Goal: Communication & Community: Ask a question

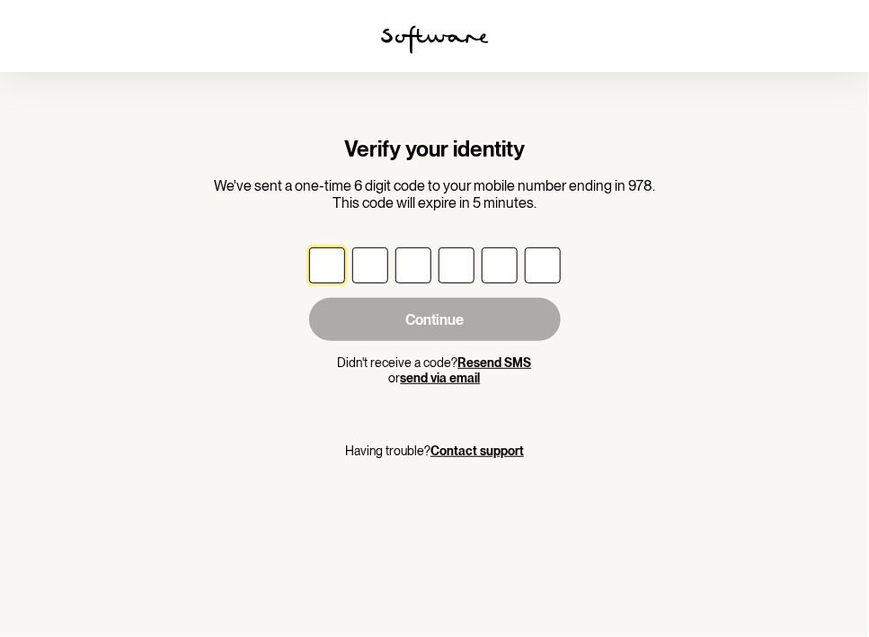
type input "3"
type input "4"
type input "6"
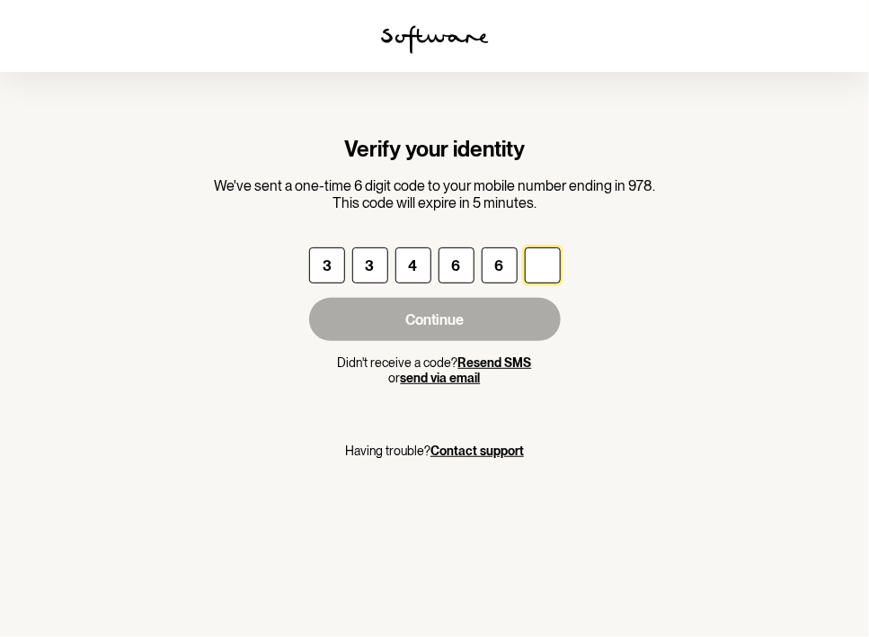
type input "0"
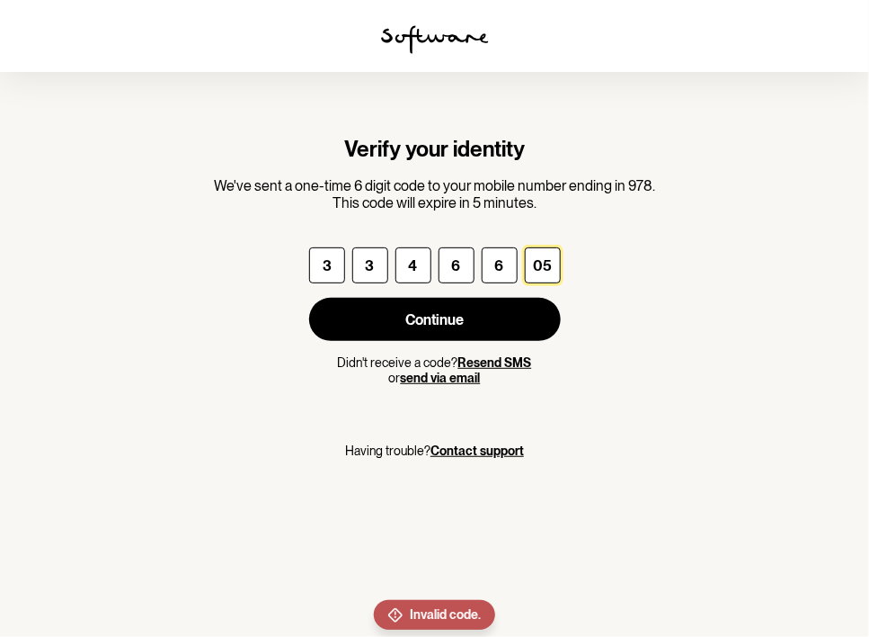
type input "0"
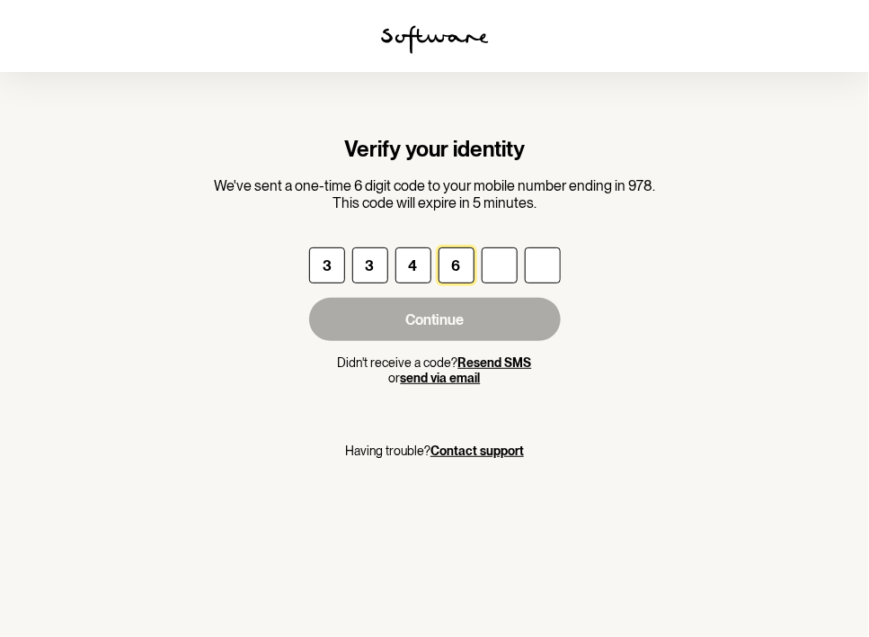
click at [469, 266] on input "6" at bounding box center [457, 265] width 36 height 36
click at [423, 254] on input "4" at bounding box center [414, 265] width 36 height 36
click at [334, 263] on input "3" at bounding box center [327, 265] width 36 height 36
type input "3"
type input "6"
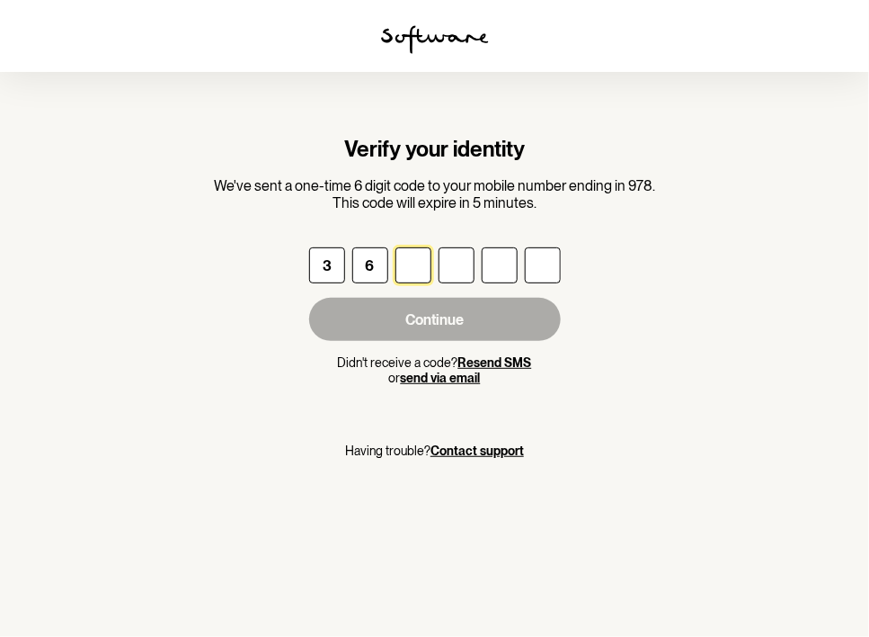
type input "4"
type input "0"
type input "5"
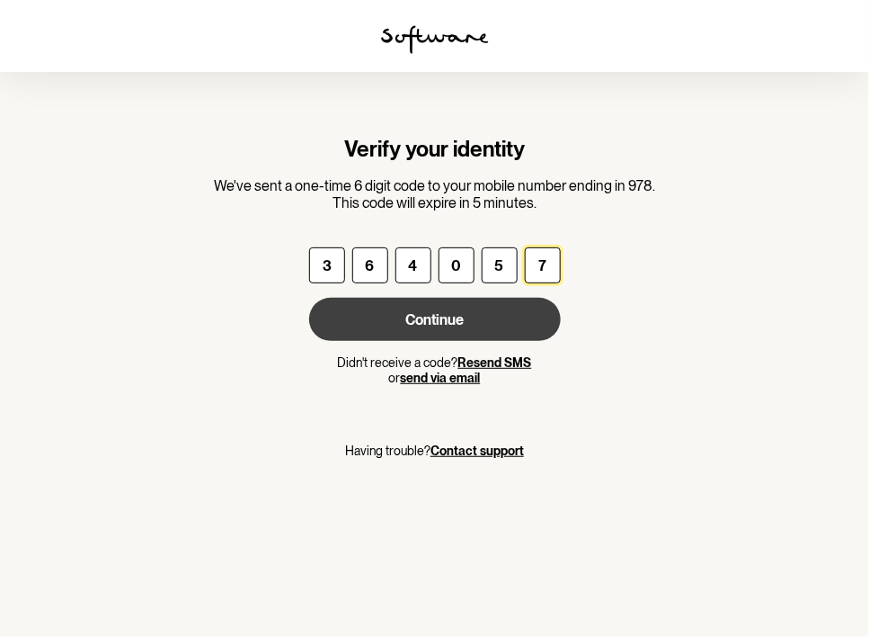
type input "7"
click at [511, 323] on button "Continue" at bounding box center [435, 319] width 252 height 43
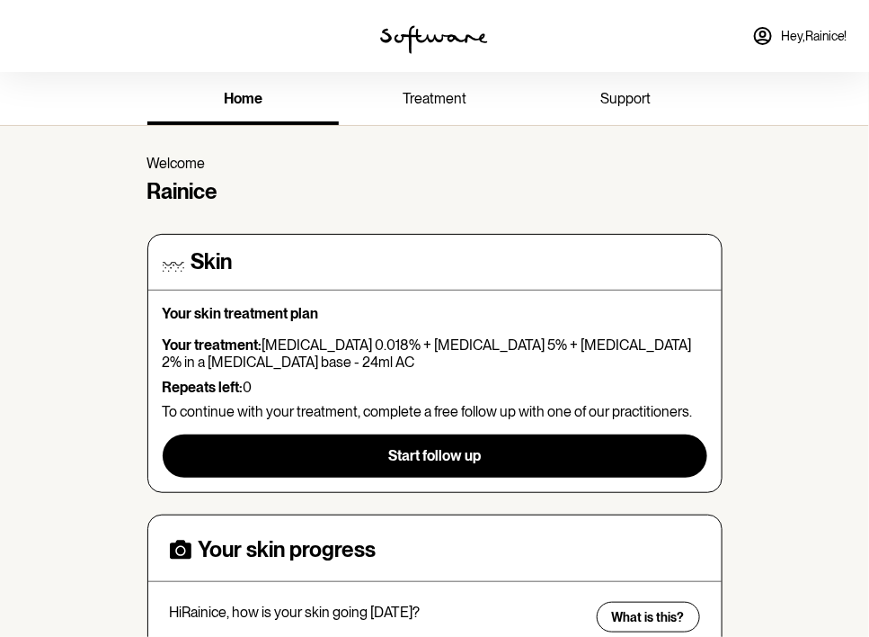
click at [804, 30] on span "Hey, Rainice !" at bounding box center [814, 36] width 67 height 15
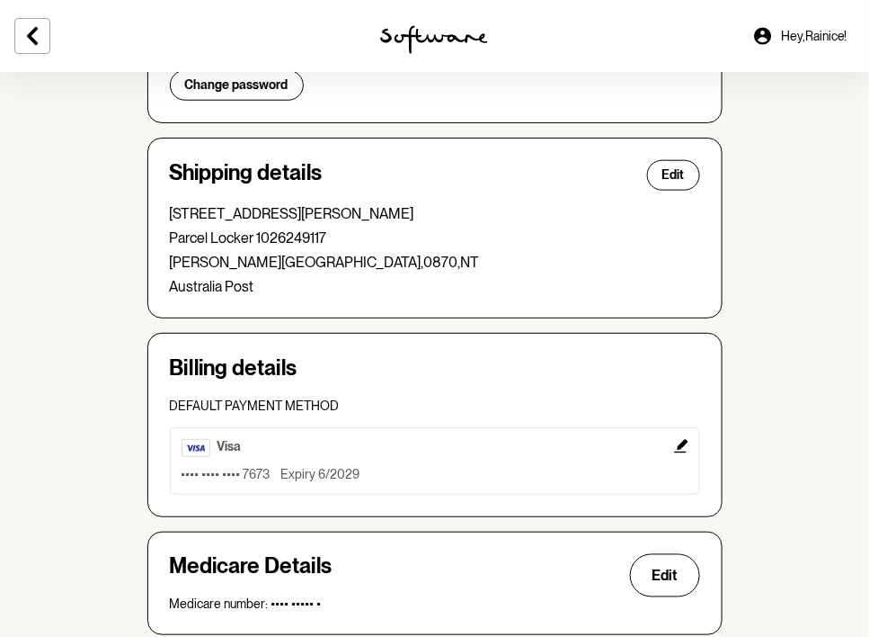
scroll to position [435, 0]
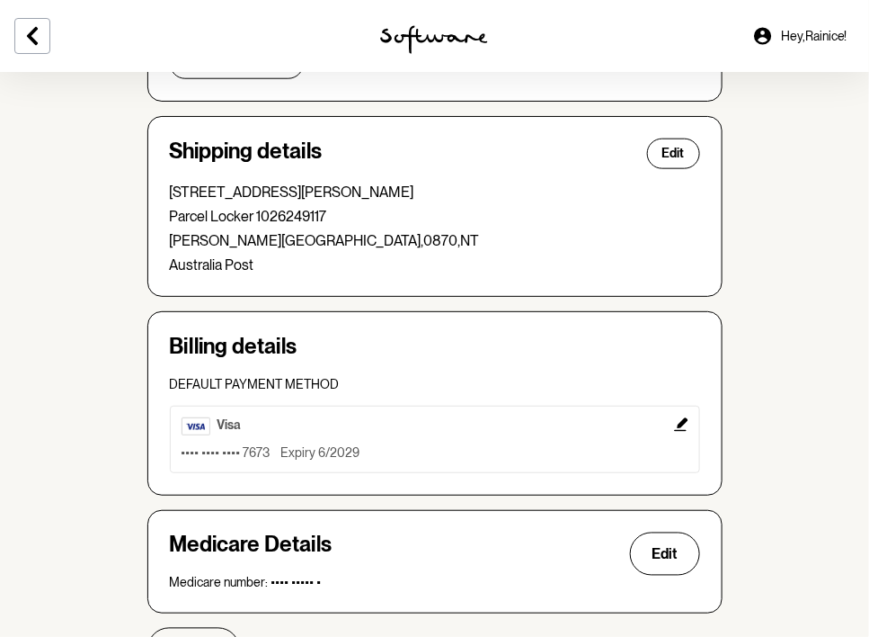
click at [684, 419] on icon "Edit" at bounding box center [680, 424] width 13 height 13
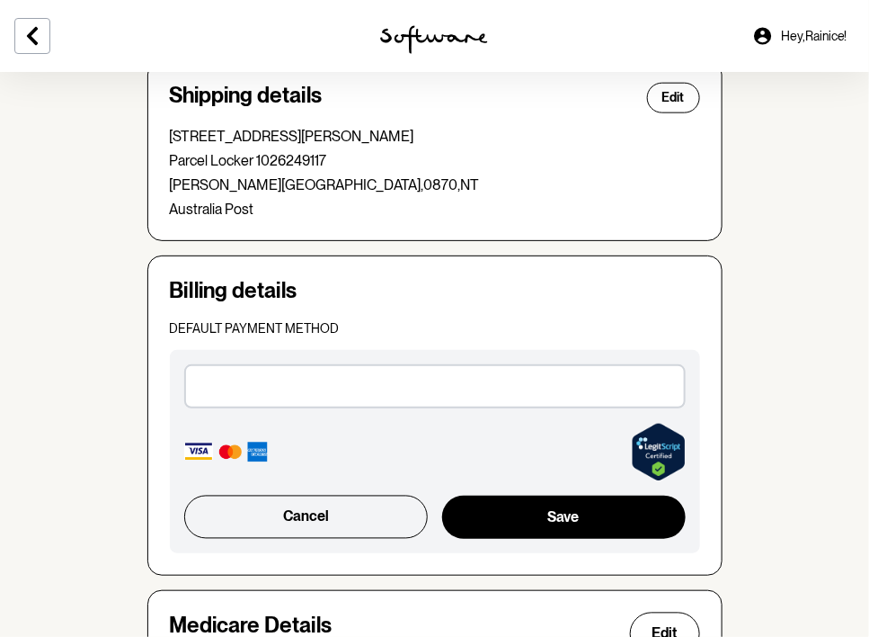
scroll to position [502, 0]
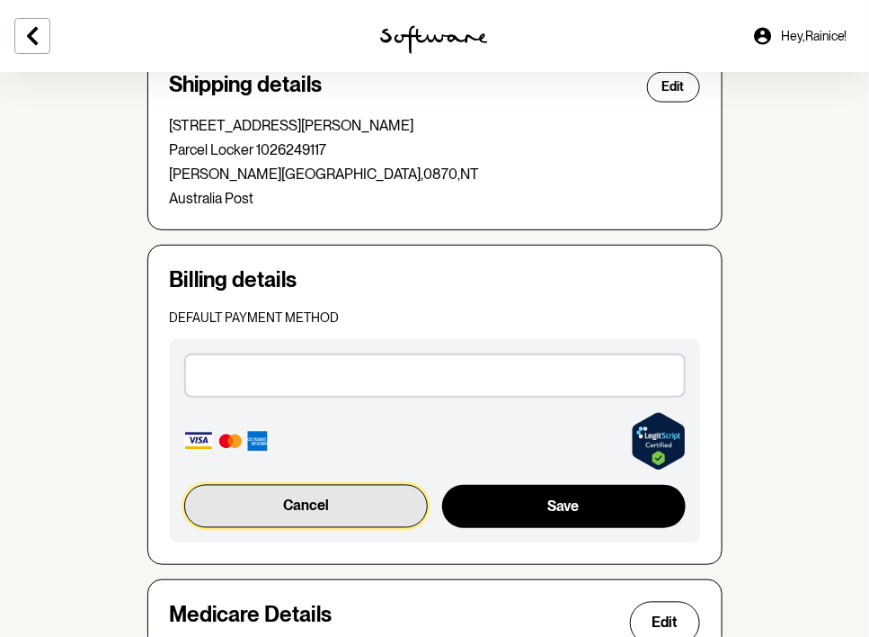
click at [370, 512] on button "Cancel" at bounding box center [306, 506] width 245 height 43
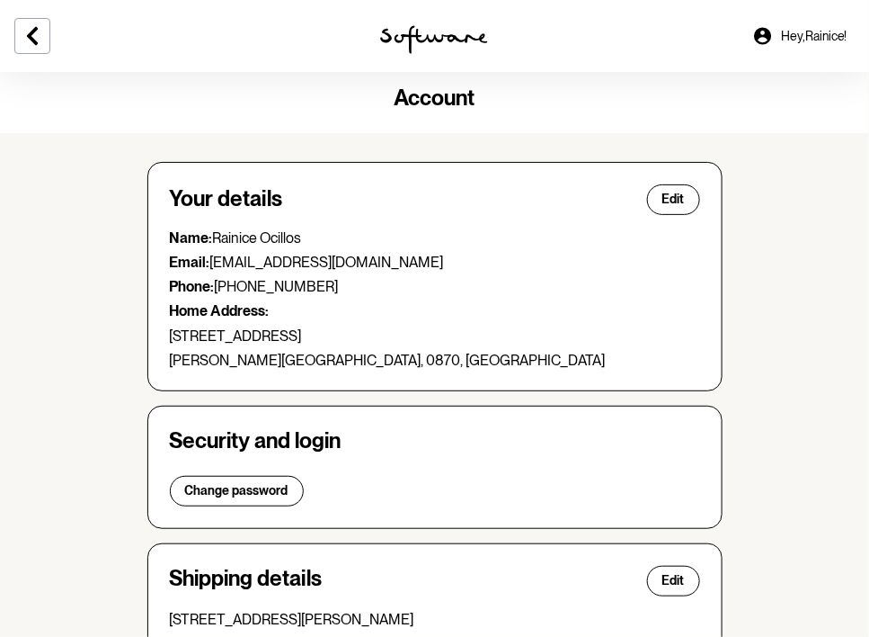
scroll to position [0, 0]
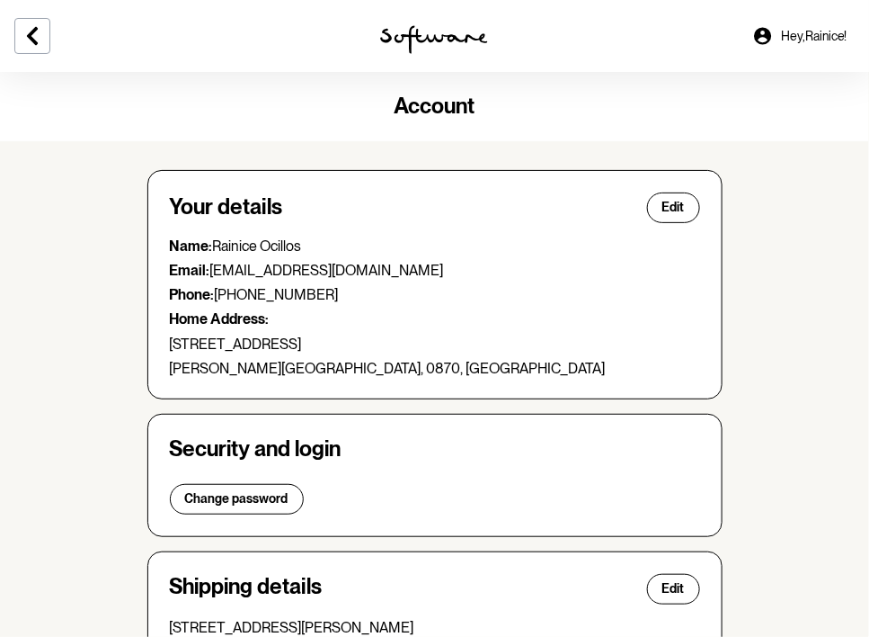
click at [672, 202] on span "Edit" at bounding box center [674, 207] width 22 height 15
select select "NT"
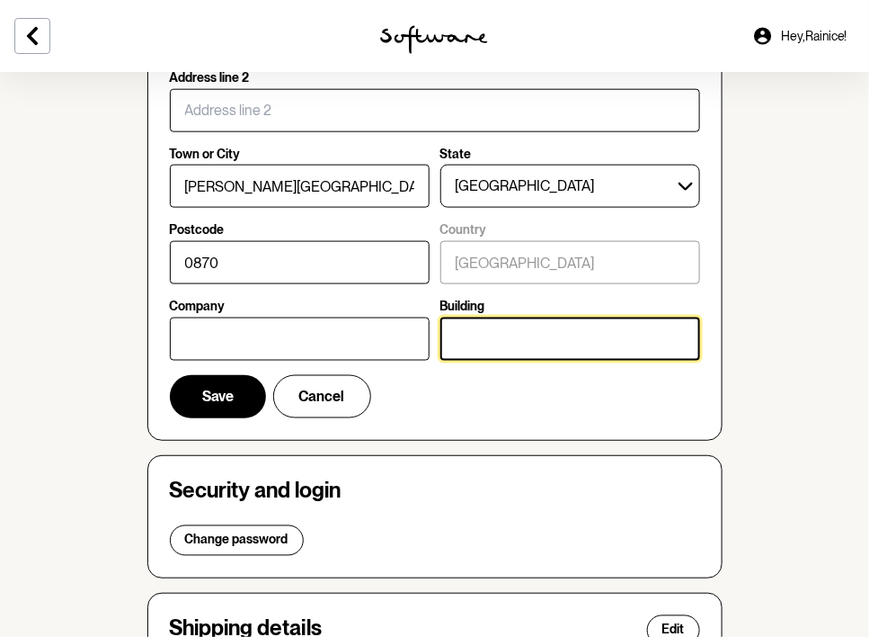
scroll to position [475, 0]
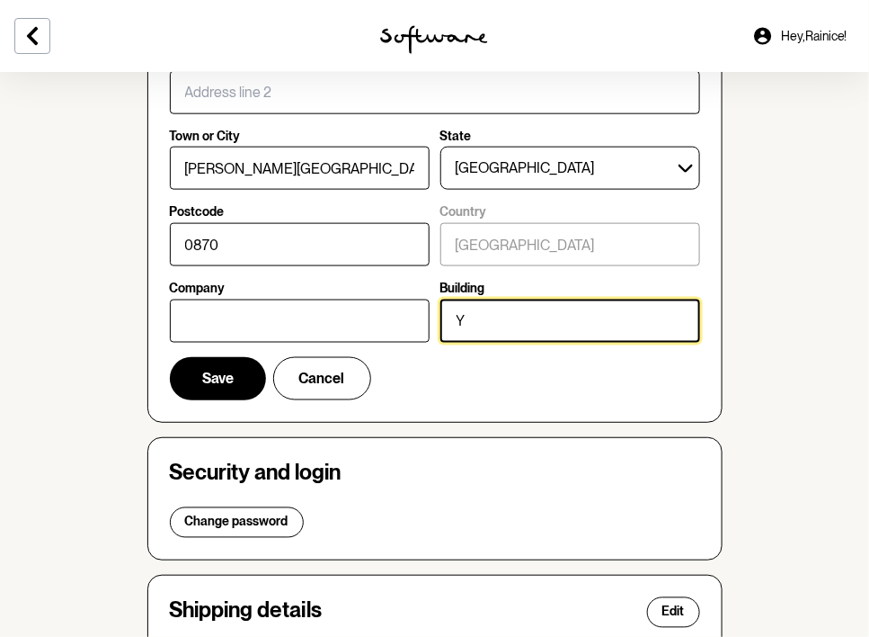
click at [566, 313] on input "Y" at bounding box center [571, 320] width 260 height 43
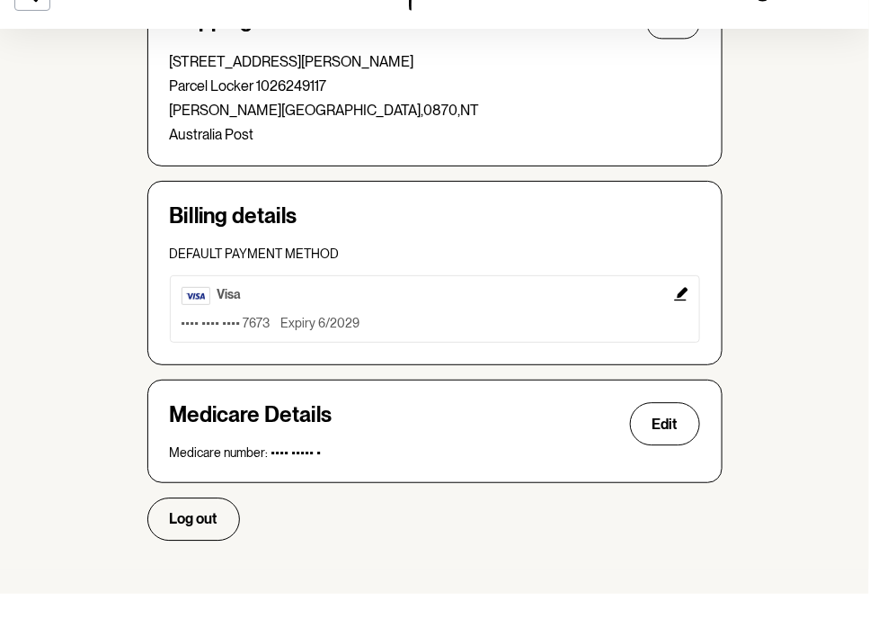
scroll to position [1025, 0]
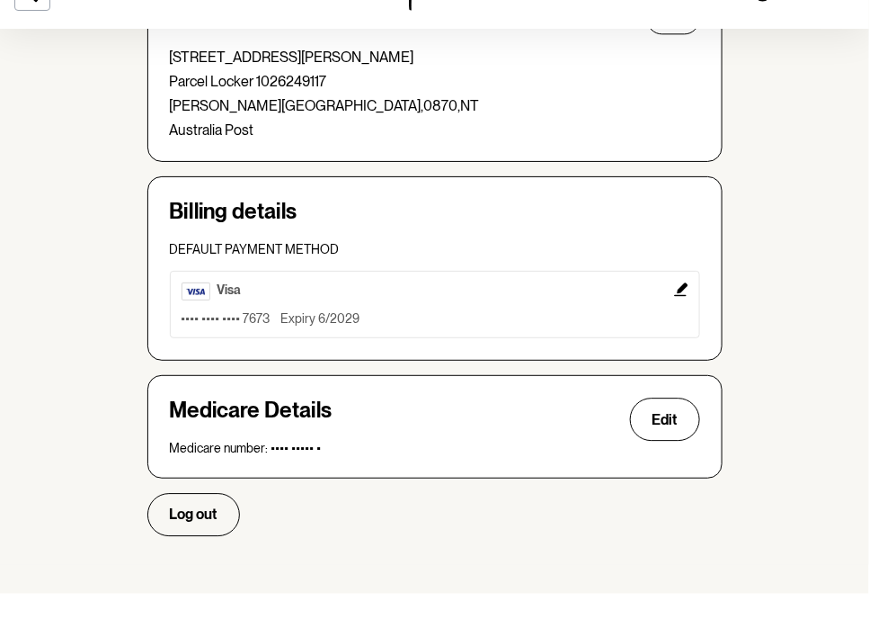
type input "Y"
click at [673, 336] on div "visa" at bounding box center [435, 334] width 507 height 18
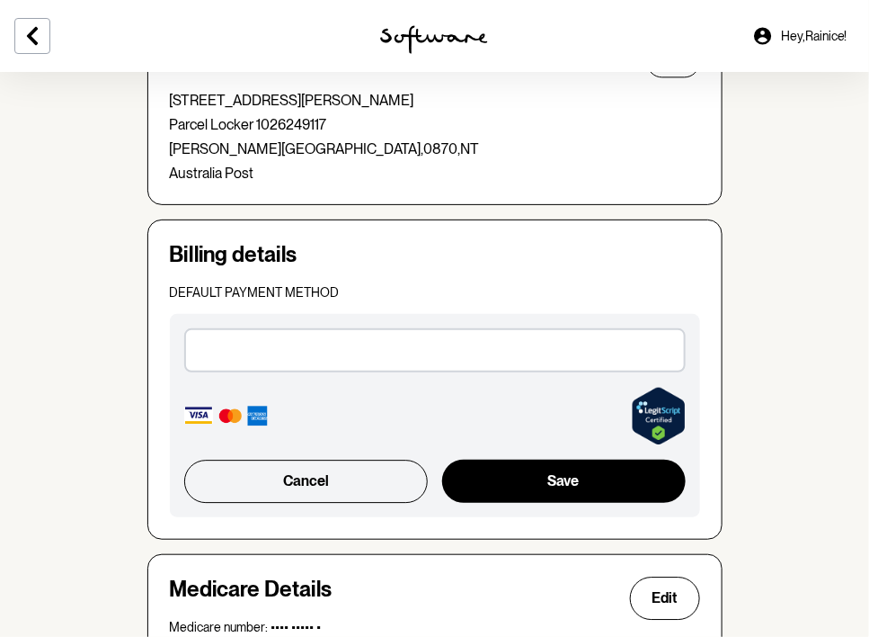
click at [386, 486] on button "Cancel" at bounding box center [306, 480] width 245 height 43
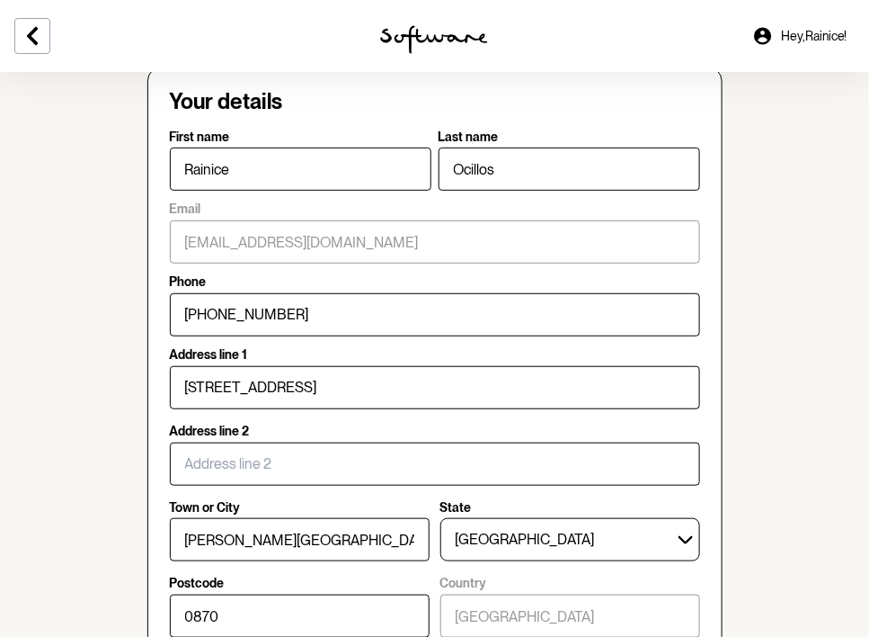
scroll to position [0, 0]
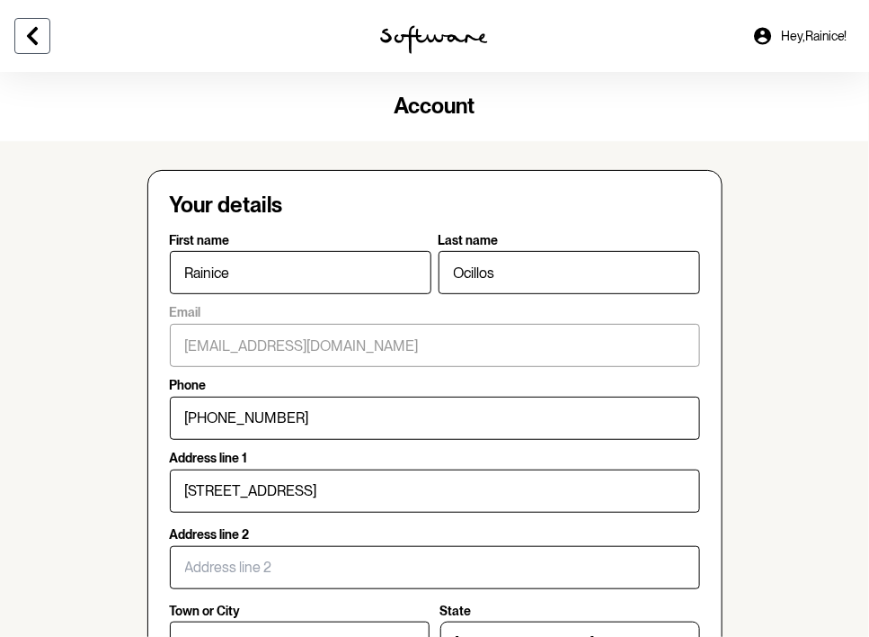
click at [45, 15] on div at bounding box center [145, 36] width 290 height 72
click at [28, 48] on button at bounding box center [32, 36] width 36 height 36
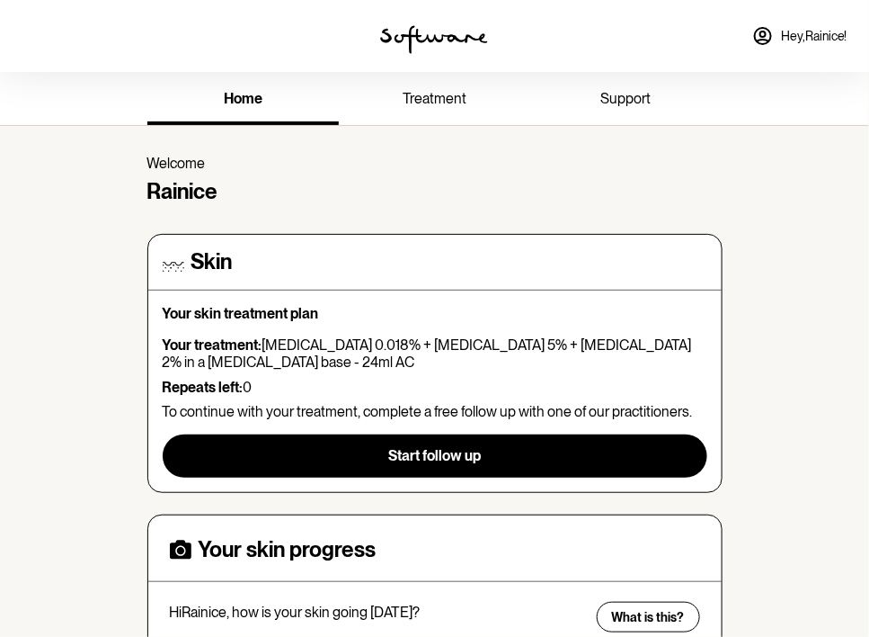
click at [624, 107] on link "support" at bounding box center [627, 100] width 192 height 49
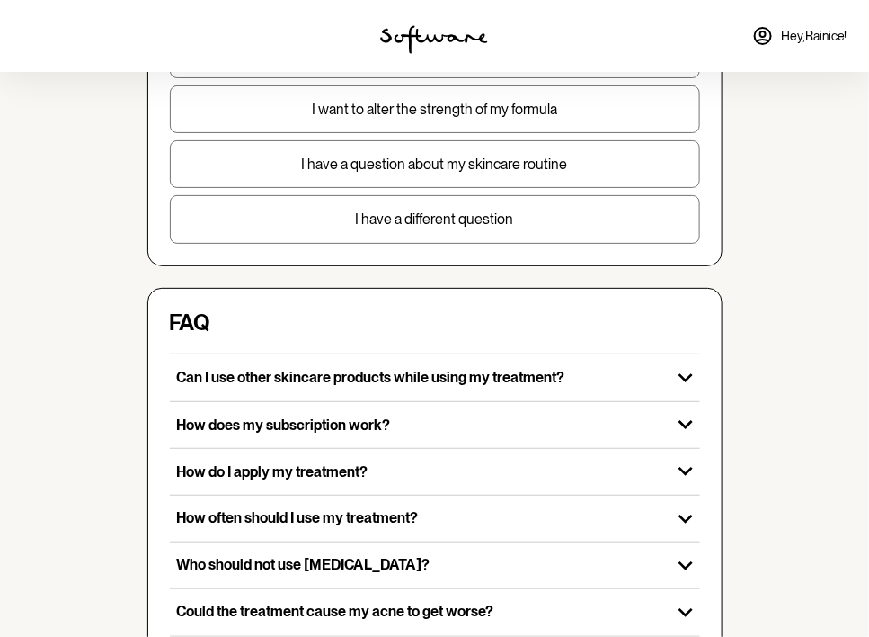
scroll to position [366, 0]
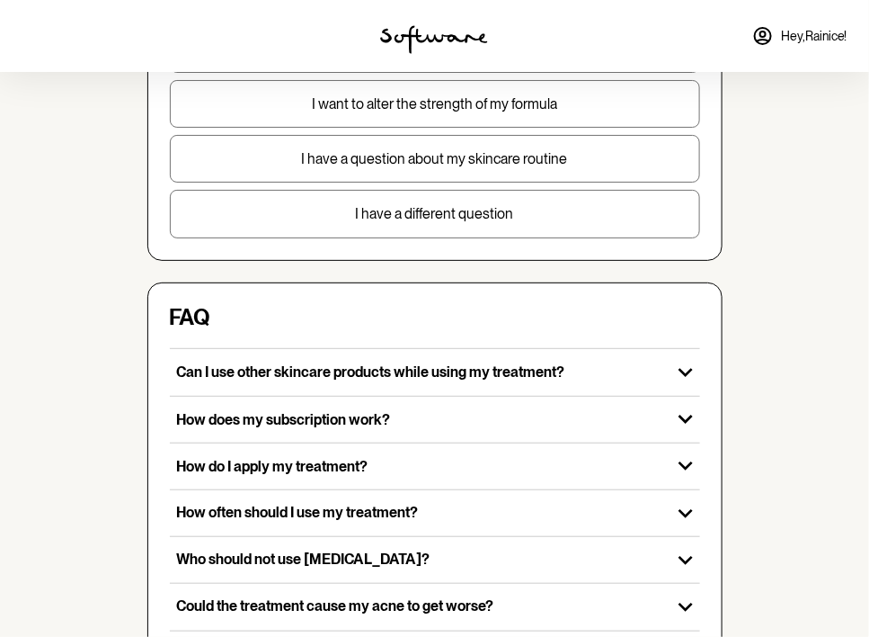
click at [518, 221] on p "I have a different question" at bounding box center [435, 213] width 529 height 17
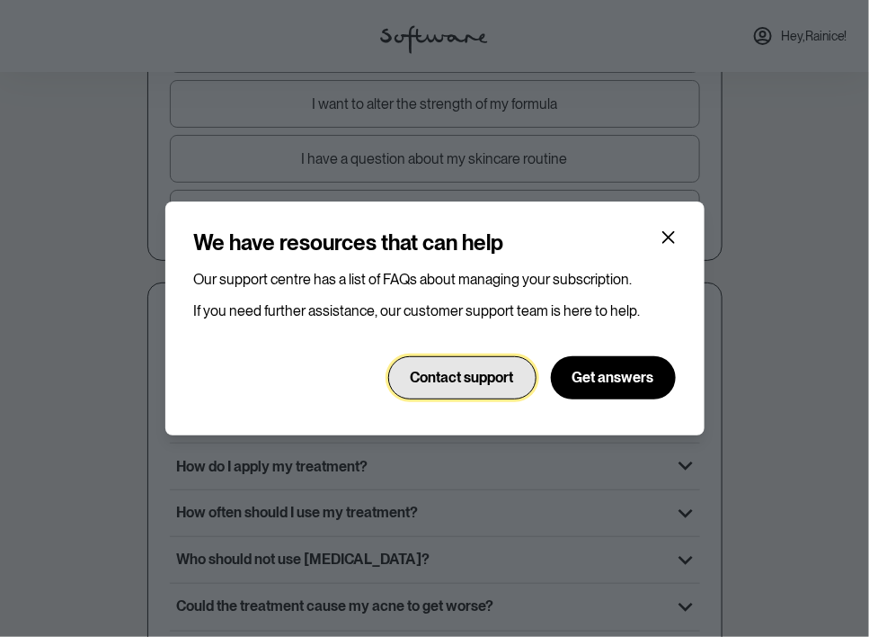
click at [495, 386] on span "Contact support" at bounding box center [462, 377] width 103 height 17
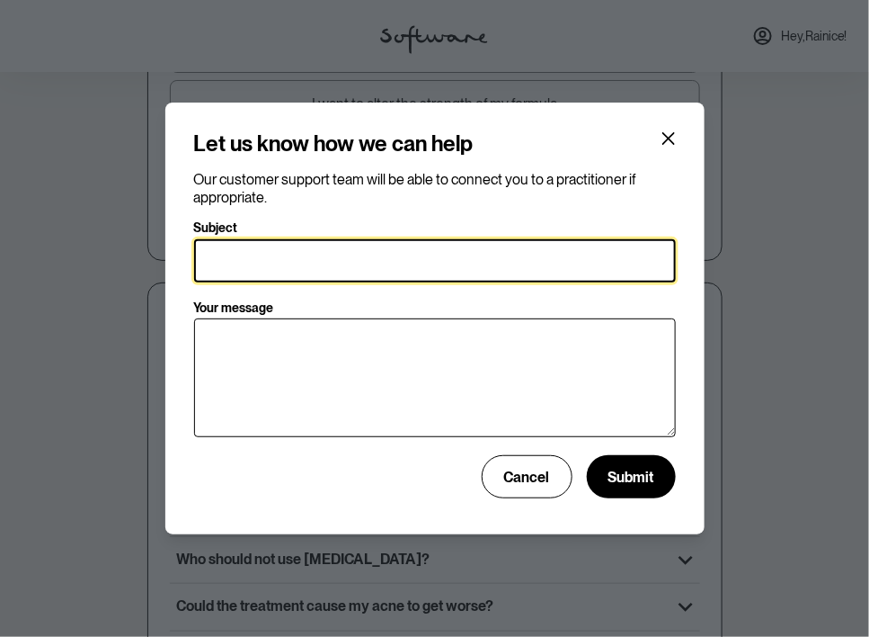
click at [406, 282] on input "Subject" at bounding box center [435, 260] width 482 height 43
type input "Deleting Account"
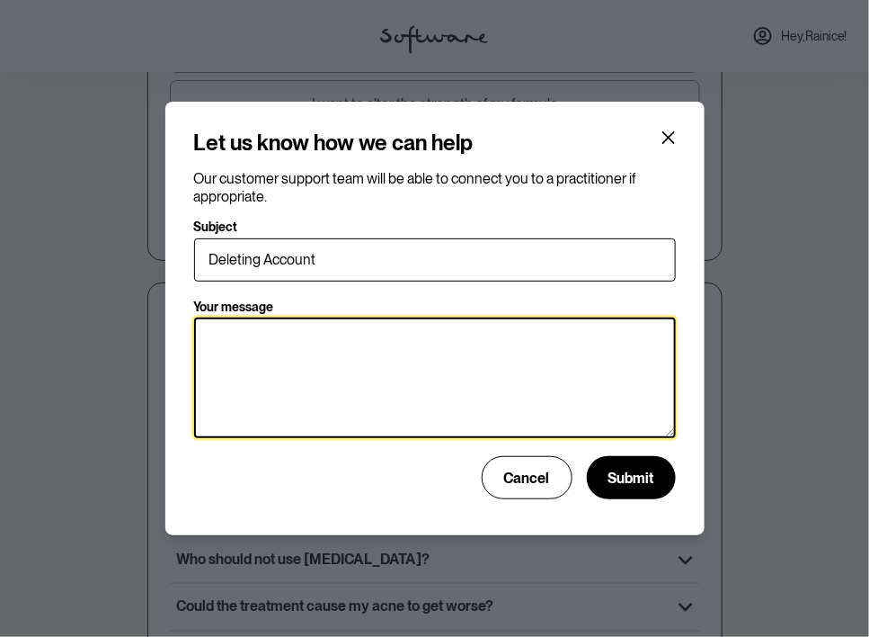
click at [496, 361] on textarea "Your message" at bounding box center [435, 377] width 482 height 120
click at [365, 339] on textarea "I want to cane I" at bounding box center [435, 377] width 482 height 120
click at [260, 340] on textarea "I want to cancel and delete my account" at bounding box center [435, 377] width 482 height 120
click at [247, 337] on textarea "I want to cancel and delete my account" at bounding box center [435, 377] width 482 height 120
click at [264, 337] on textarea "I want to cancel and delete my account" at bounding box center [435, 377] width 482 height 120
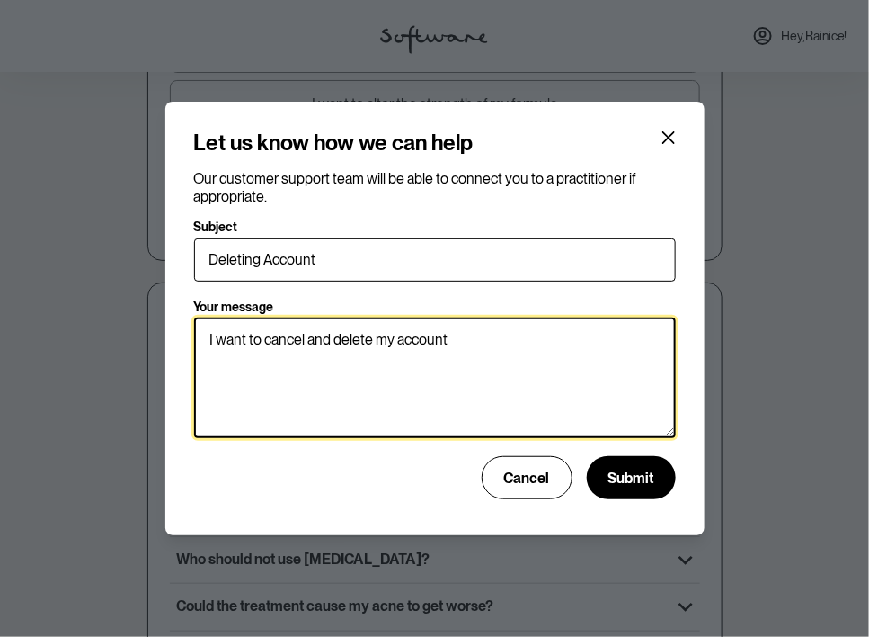
click at [250, 341] on textarea "I want to cancel and delete my account" at bounding box center [435, 377] width 482 height 120
click at [252, 339] on textarea "I want to cancel and delete my account" at bounding box center [435, 377] width 482 height 120
type textarea "I want to delete my account and delete my card on file. Thanks"
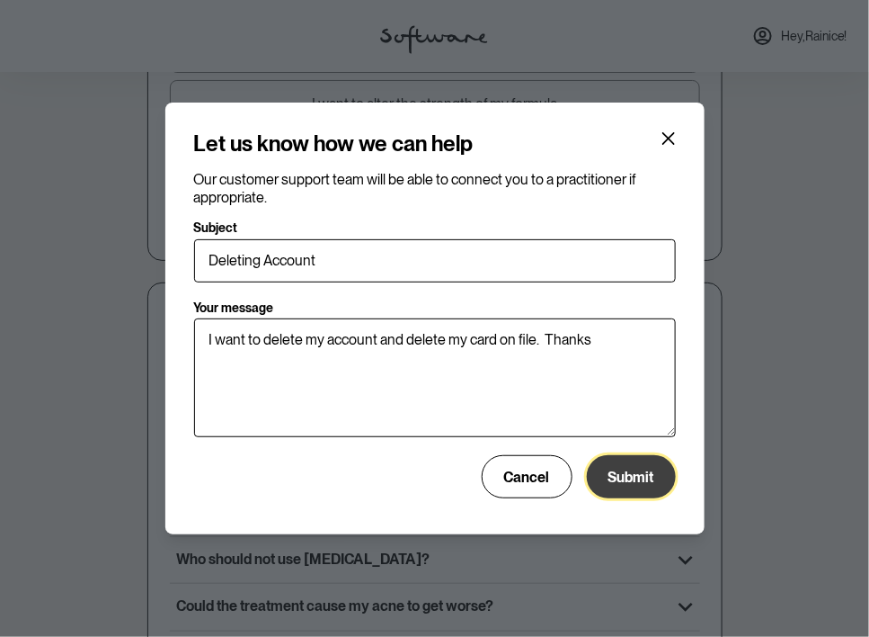
click at [649, 484] on span "Submit" at bounding box center [632, 476] width 46 height 17
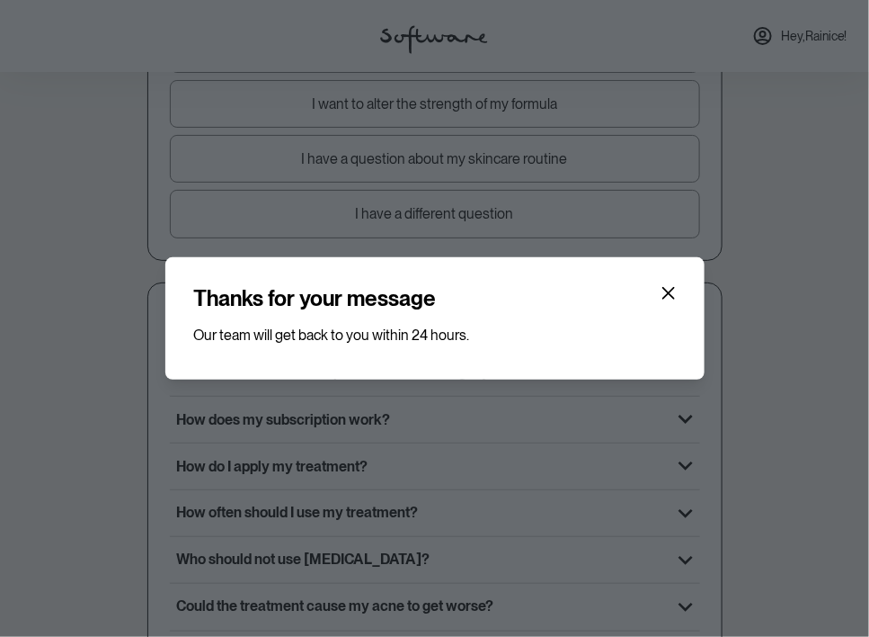
click at [758, 103] on div "Thanks for your message Our team will get back to you within 24 hours." at bounding box center [434, 318] width 869 height 637
